Goal: Task Accomplishment & Management: Manage account settings

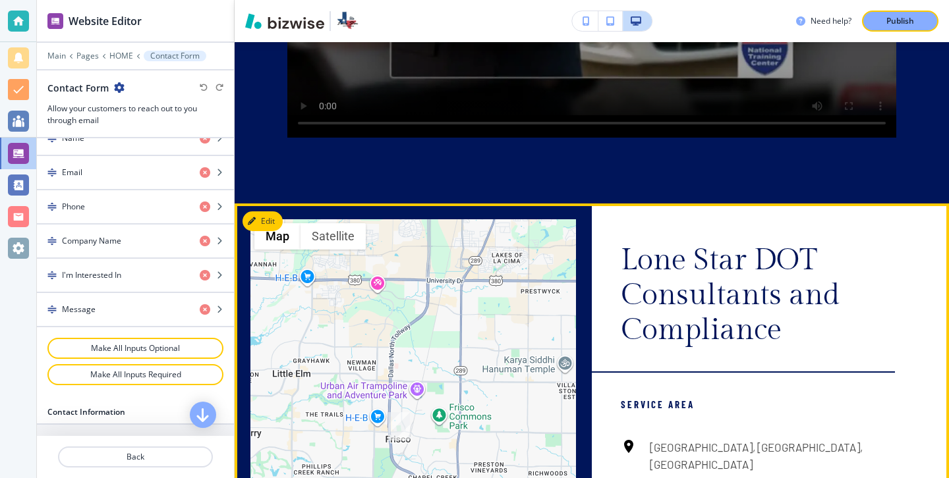
scroll to position [7545, 0]
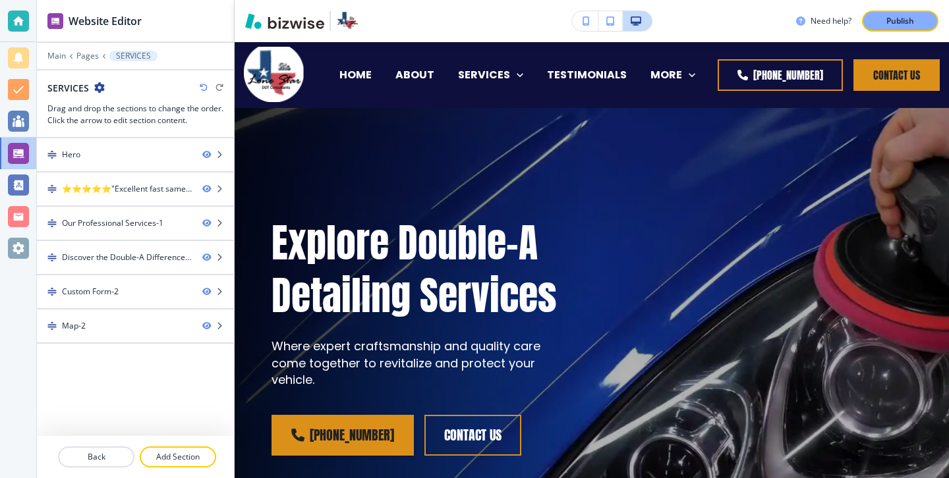
scroll to position [189, 0]
